Goal: Task Accomplishment & Management: Use online tool/utility

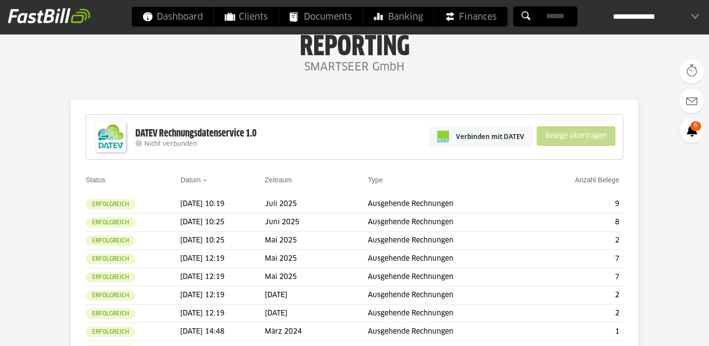
scroll to position [53, 0]
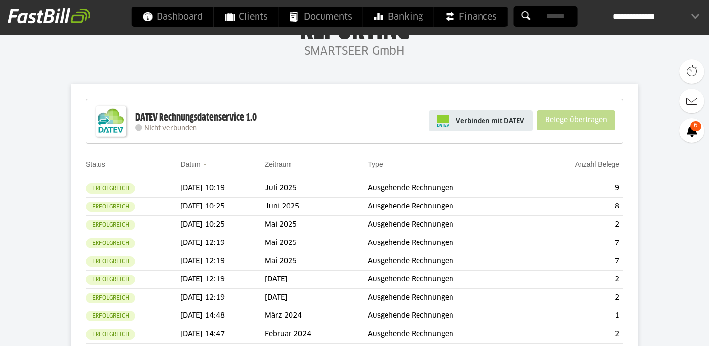
click at [500, 121] on span "Verbinden mit DATEV" at bounding box center [490, 121] width 68 height 10
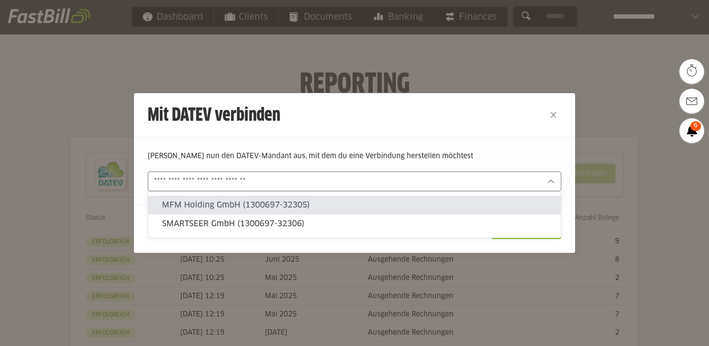
click at [260, 189] on div at bounding box center [355, 181] width 414 height 20
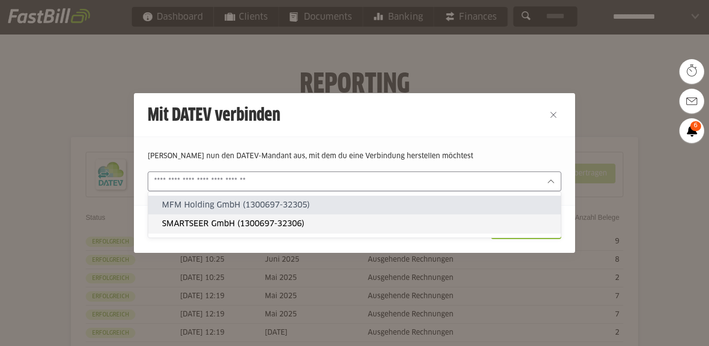
click at [258, 222] on slot "SMARTSEER GmbH (1300697-32306)" at bounding box center [357, 223] width 391 height 11
type input "**********"
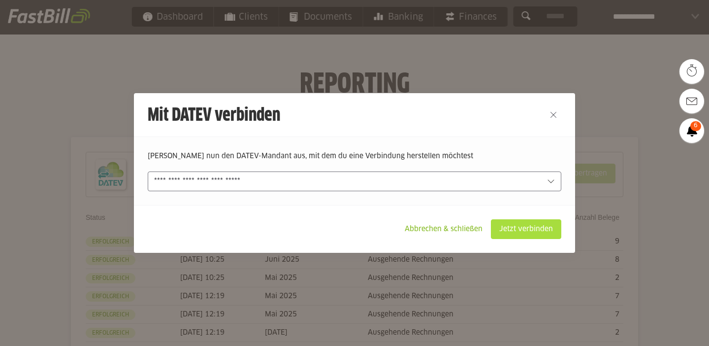
click at [512, 228] on slot "Jetzt verbinden" at bounding box center [525, 229] width 69 height 19
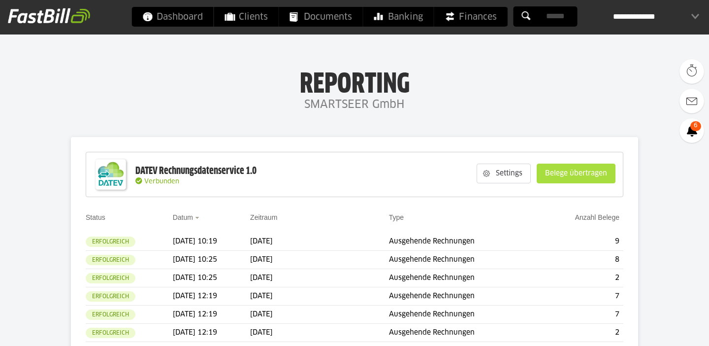
click at [557, 177] on slot "Belege übertragen" at bounding box center [576, 173] width 78 height 19
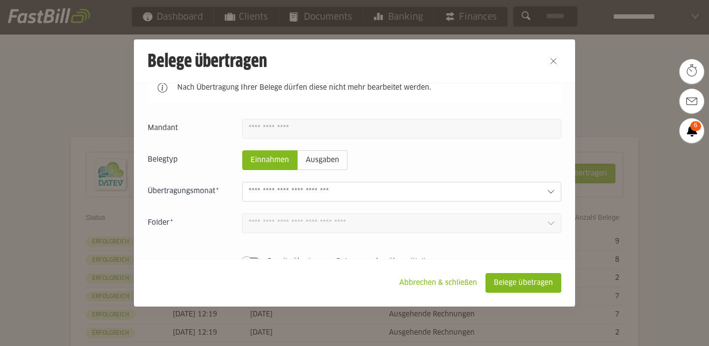
scroll to position [26, 0]
click at [473, 196] on input "text" at bounding box center [394, 190] width 291 height 11
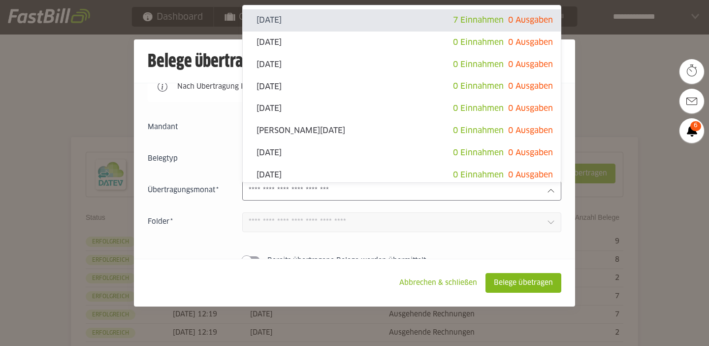
click at [411, 26] on div "August 2025 7 Einnahmen 0 Ausgaben" at bounding box center [402, 20] width 318 height 22
type input "**********"
type input "*******"
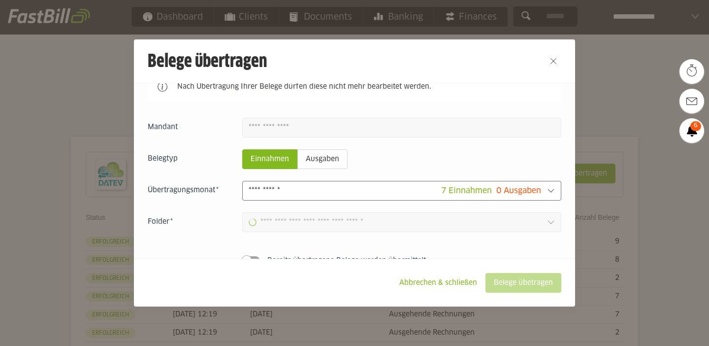
type input "**********"
click at [512, 285] on slot "Belege übetragen" at bounding box center [523, 282] width 75 height 19
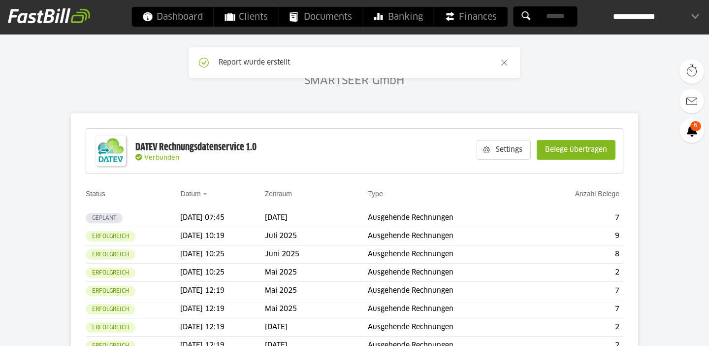
scroll to position [29, 0]
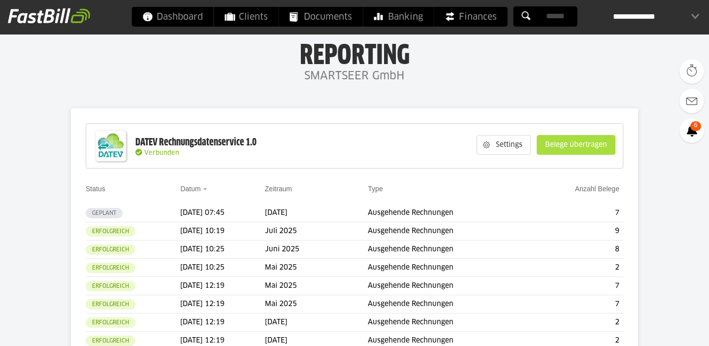
click at [561, 146] on slot "Belege übertragen" at bounding box center [576, 144] width 78 height 19
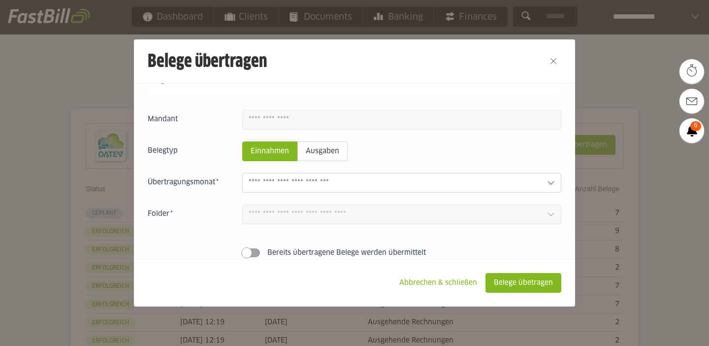
scroll to position [52, 0]
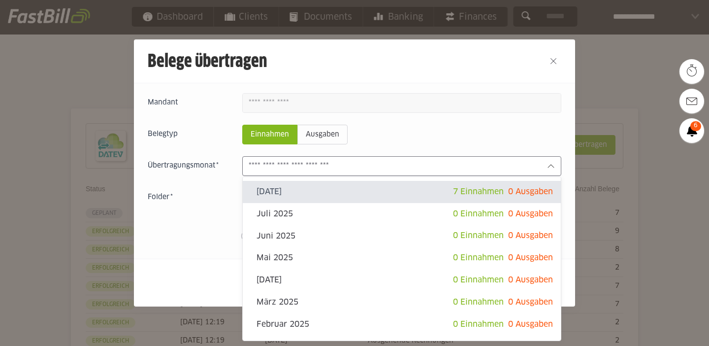
click at [503, 168] on input "text" at bounding box center [394, 166] width 291 height 11
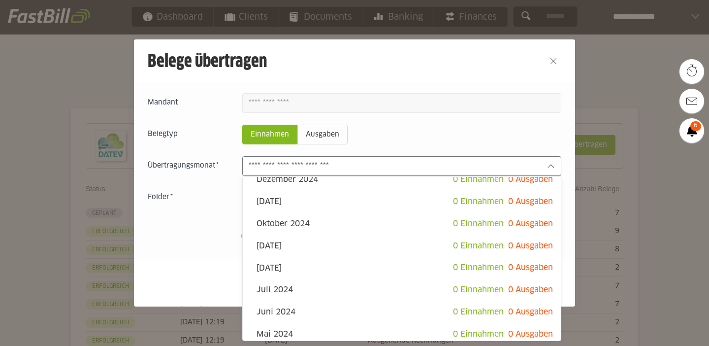
scroll to position [194, 0]
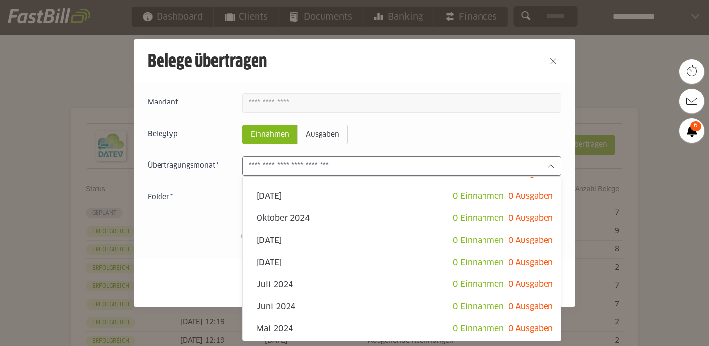
click at [509, 69] on h2 "Belege übertragen" at bounding box center [333, 60] width 398 height 43
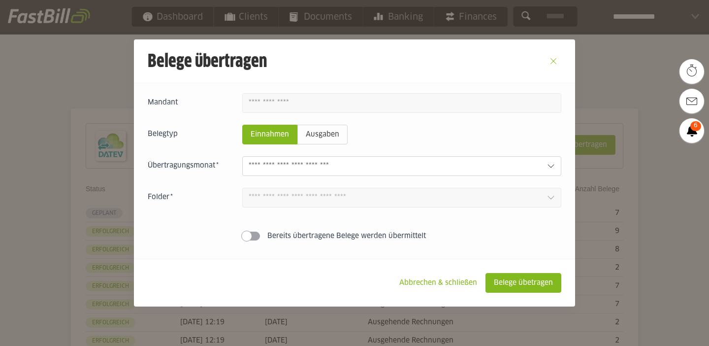
click at [554, 62] on button "Close" at bounding box center [554, 61] width 16 height 16
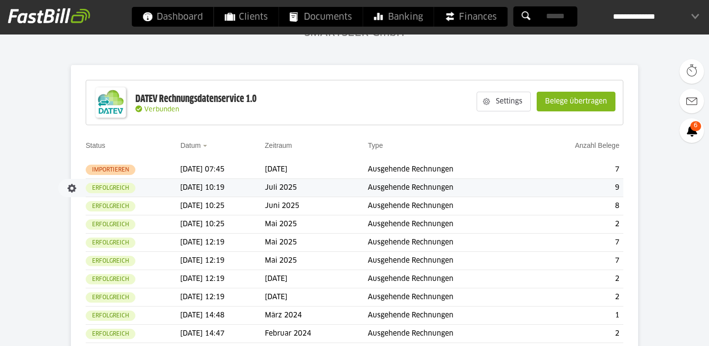
scroll to position [80, 0]
